Goal: Task Accomplishment & Management: Manage account settings

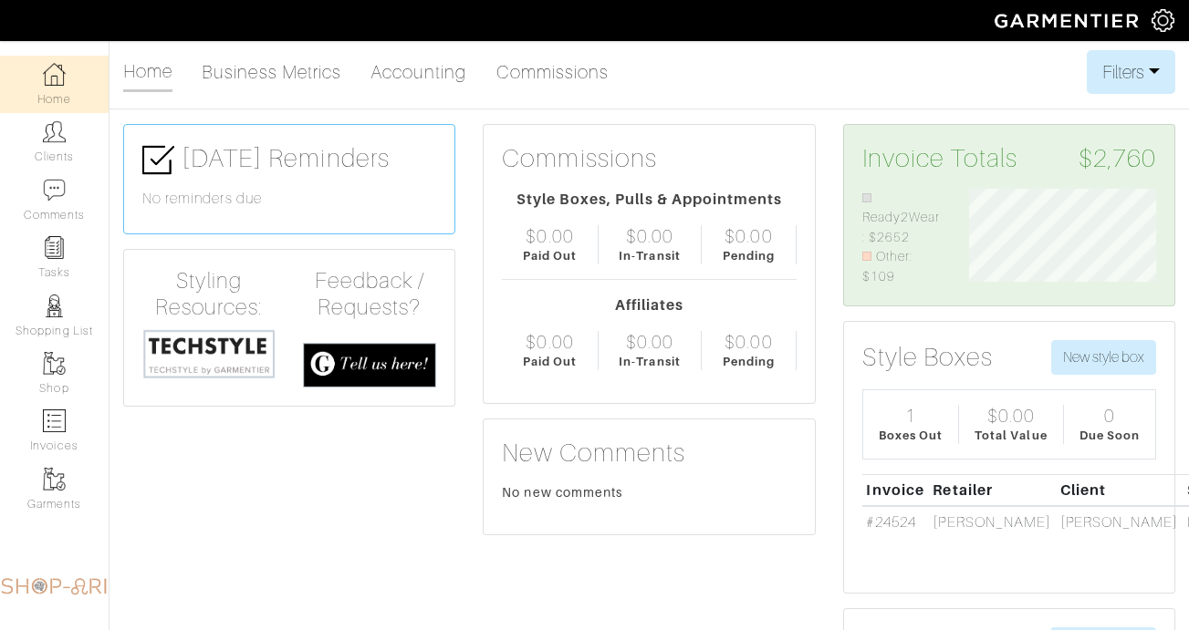
scroll to position [99, 214]
click at [34, 128] on link "Clients" at bounding box center [54, 141] width 109 height 57
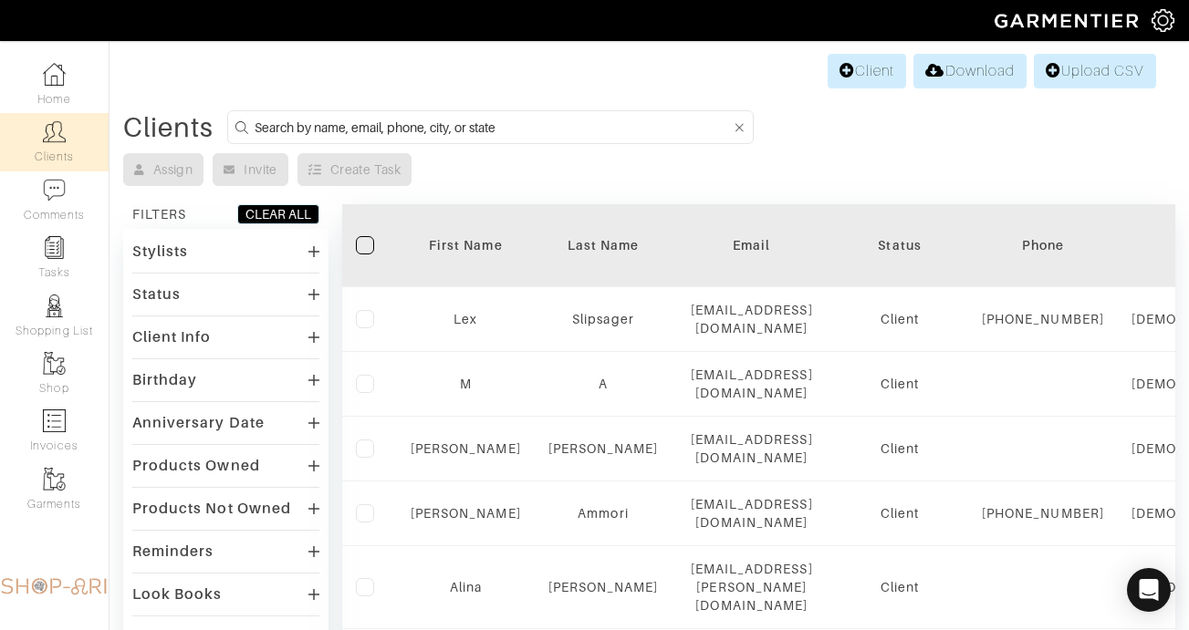
click at [336, 135] on input at bounding box center [493, 127] width 476 height 23
type input "chelsie"
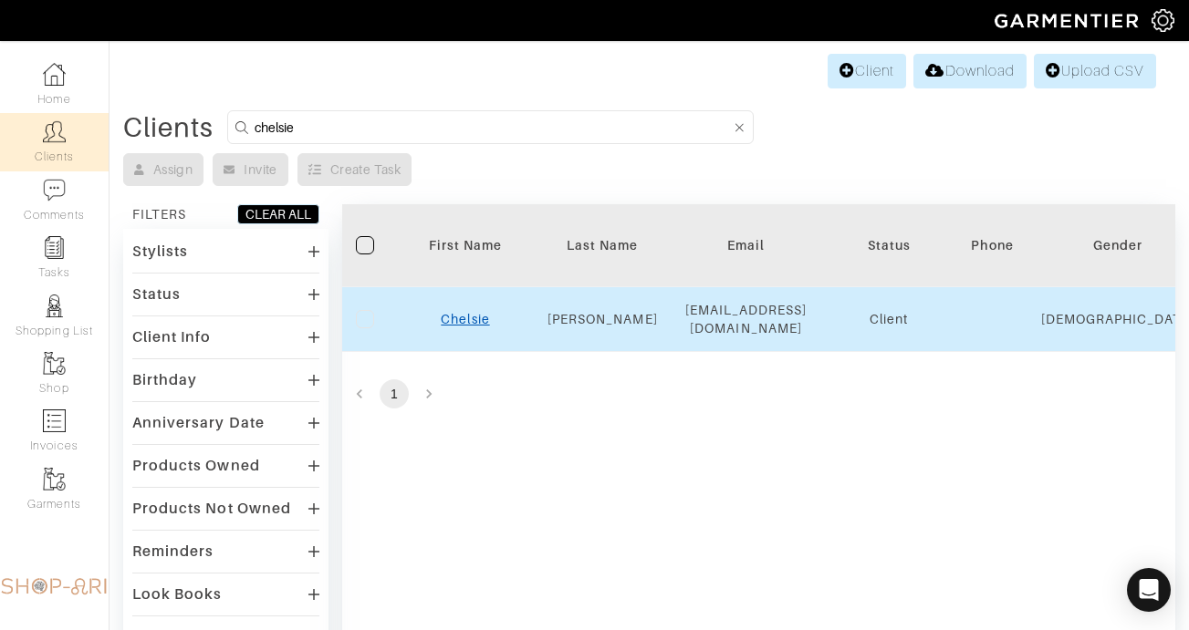
click at [462, 316] on link "Chelsie" at bounding box center [465, 319] width 48 height 15
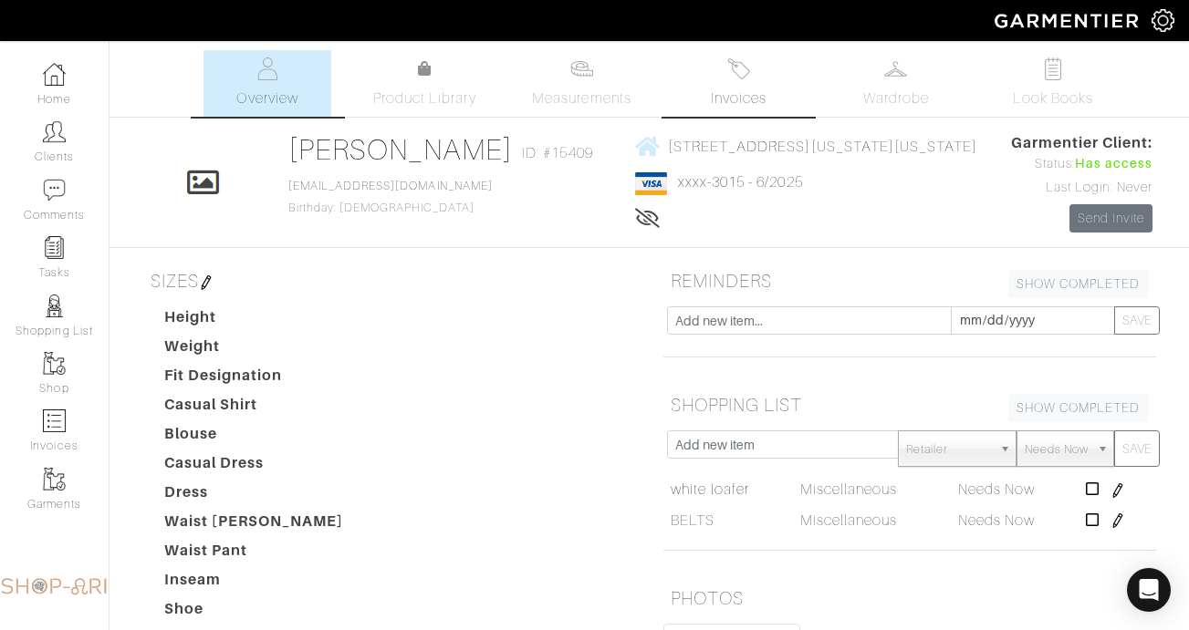
click at [758, 75] on link "Invoices" at bounding box center [739, 83] width 128 height 67
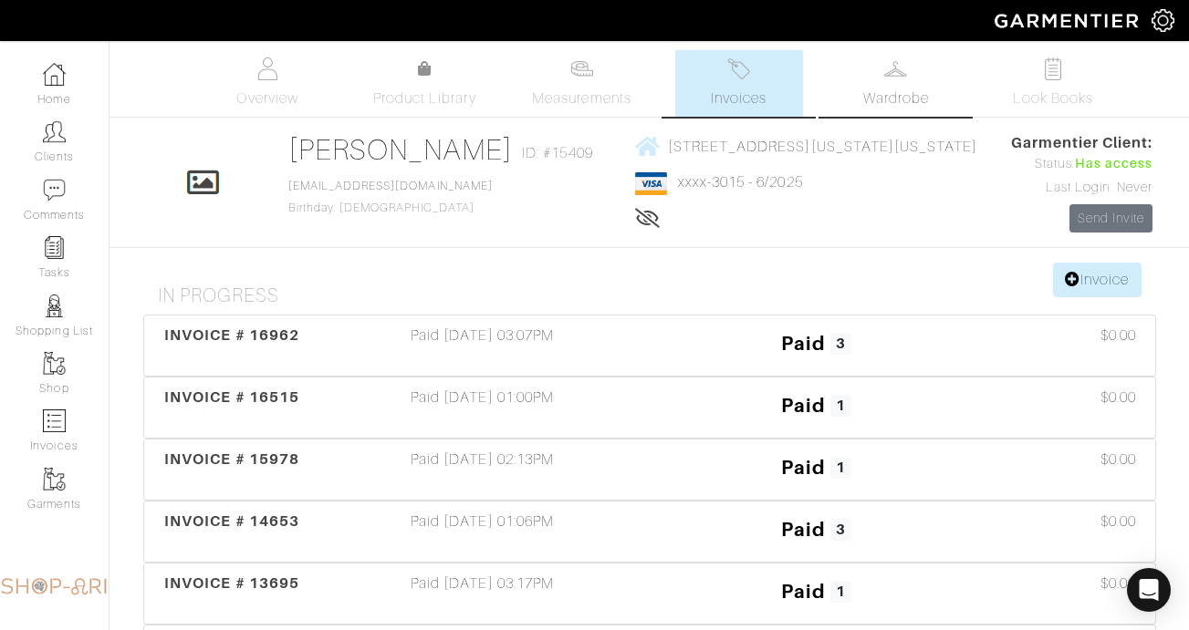
click at [868, 78] on link "Wardrobe" at bounding box center [896, 83] width 128 height 67
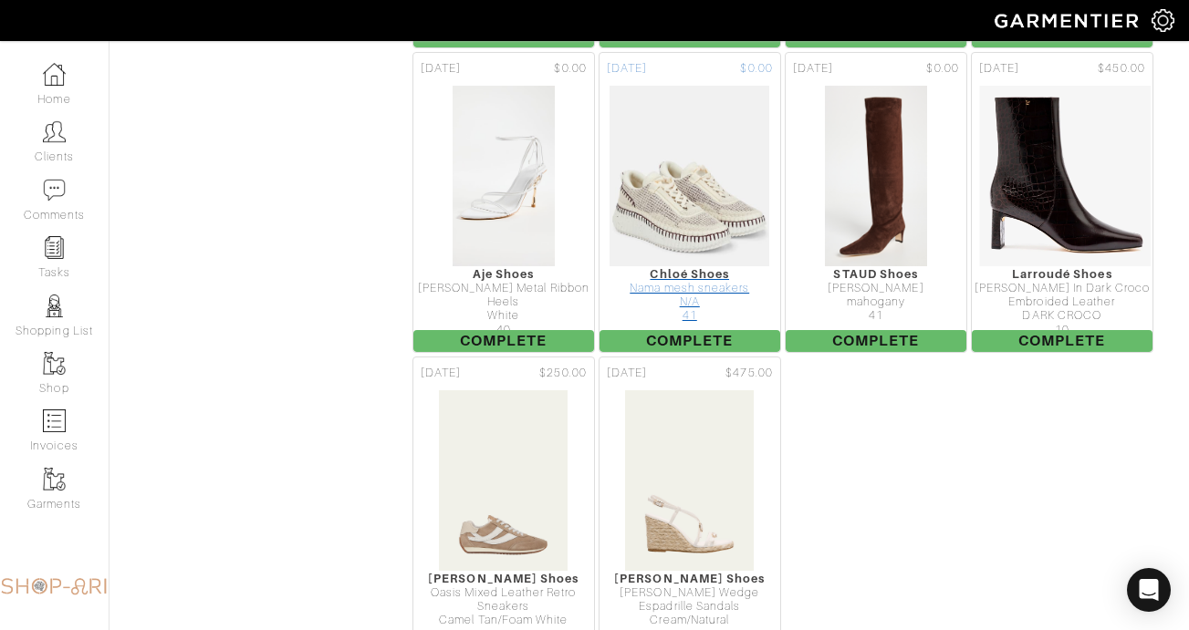
scroll to position [5303, 0]
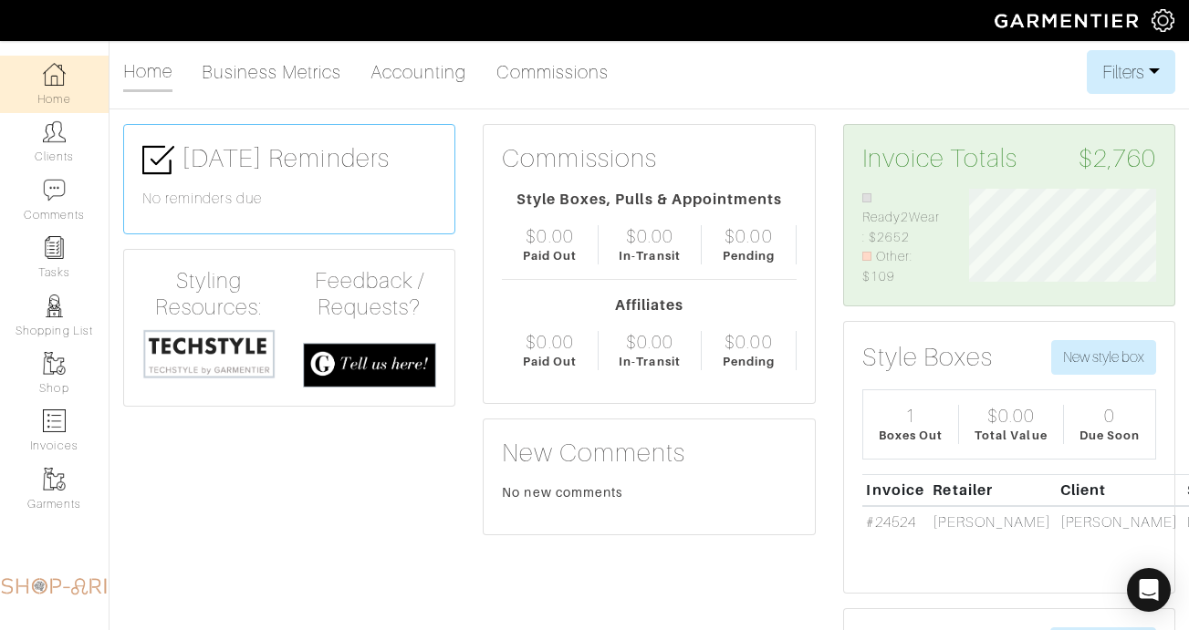
scroll to position [99, 214]
click at [57, 158] on link "Clients" at bounding box center [54, 141] width 109 height 57
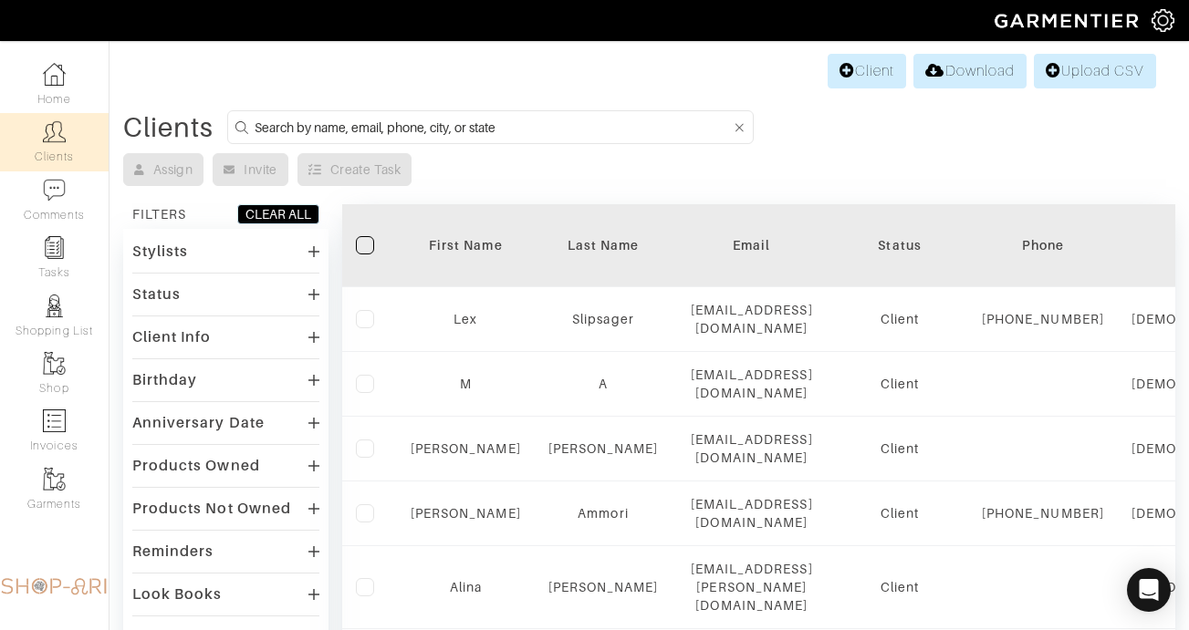
click at [312, 120] on input at bounding box center [493, 127] width 476 height 23
type input "scott steinberg"
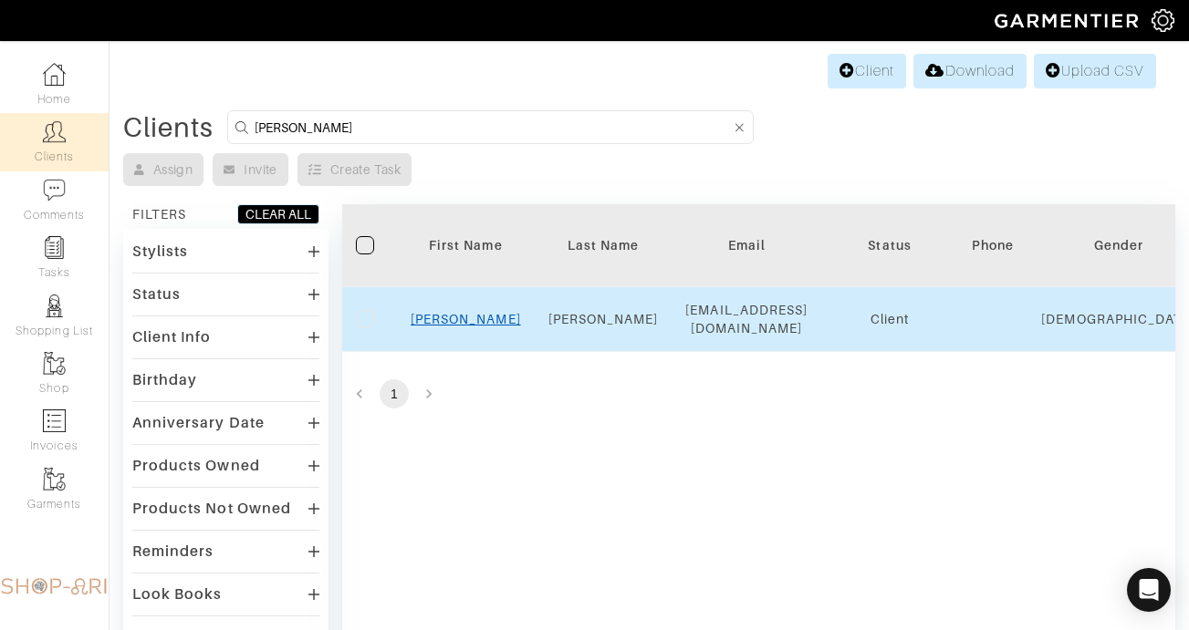
click at [460, 316] on link "Scott" at bounding box center [466, 319] width 110 height 15
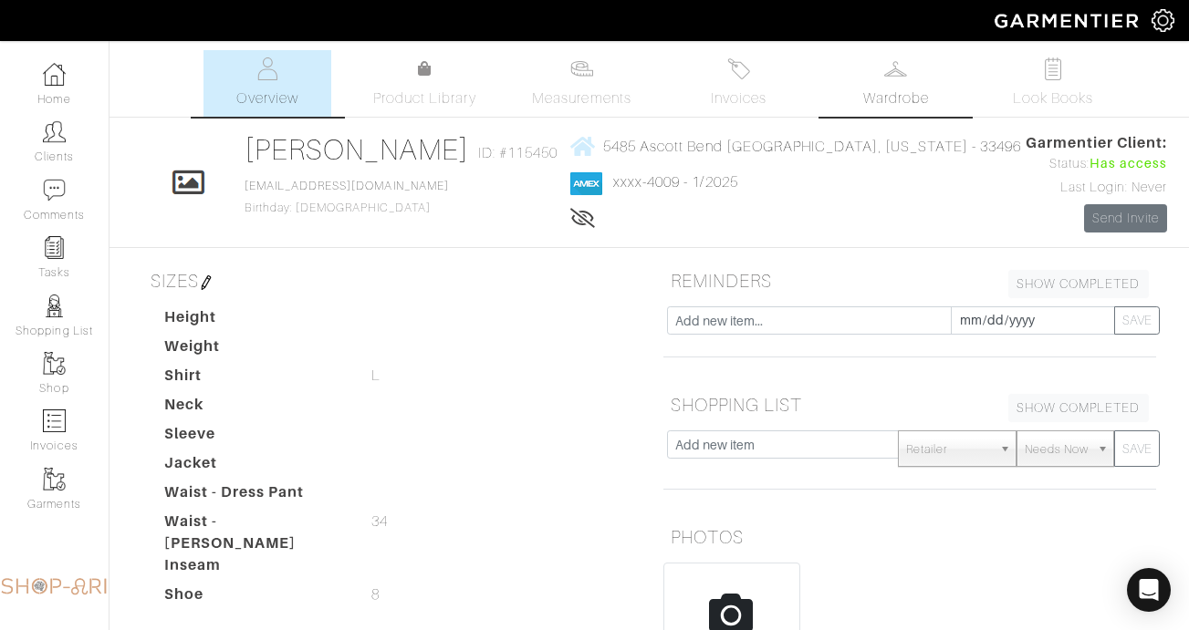
click at [878, 102] on span "Wardrobe" at bounding box center [896, 99] width 66 height 22
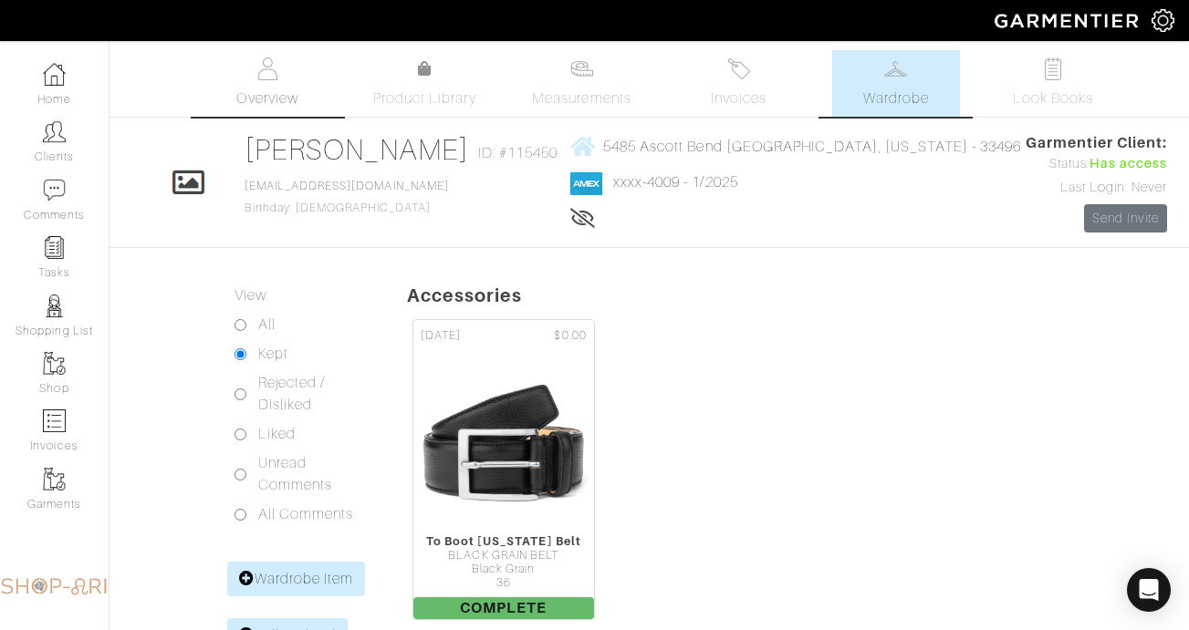
click at [256, 89] on span "Overview" at bounding box center [266, 99] width 61 height 22
